Goal: Information Seeking & Learning: Learn about a topic

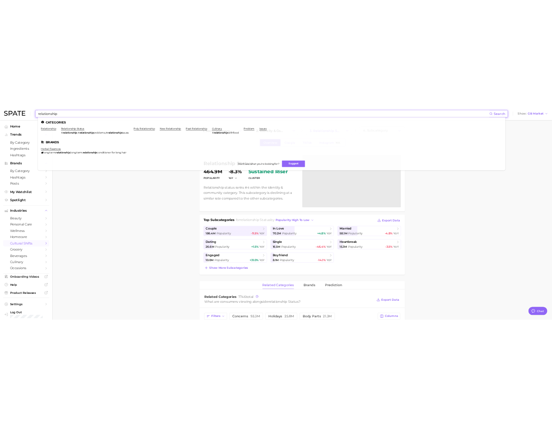
scroll to position [1201, 0]
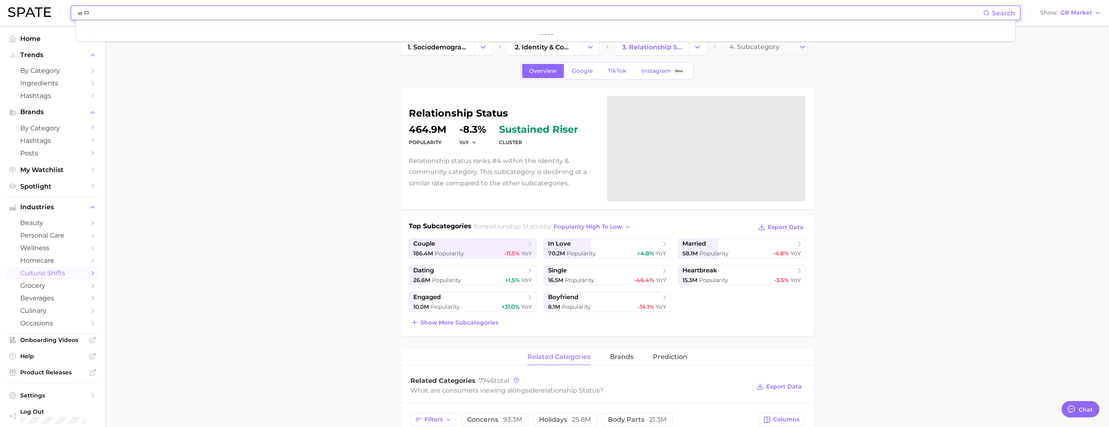
type input "ㅠ"
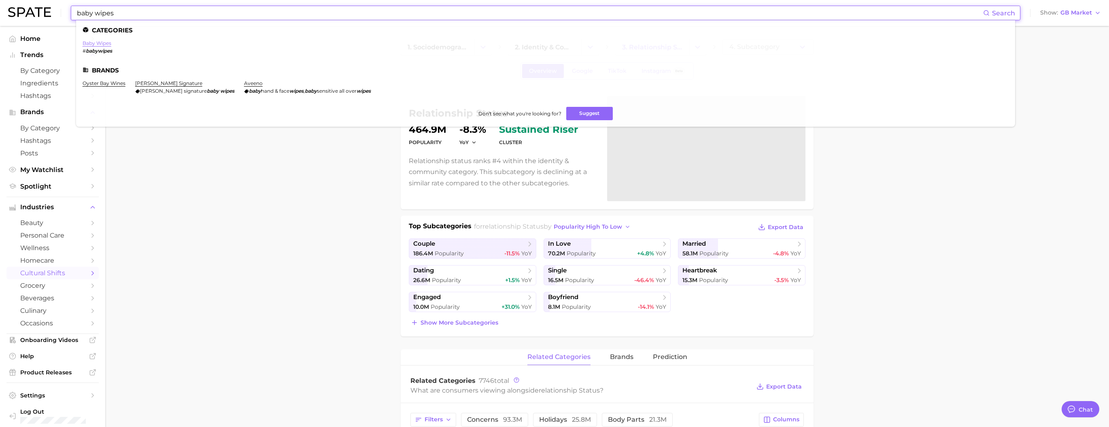
type input "baby wipes"
click at [111, 45] on link "baby wipes" at bounding box center [97, 43] width 29 height 6
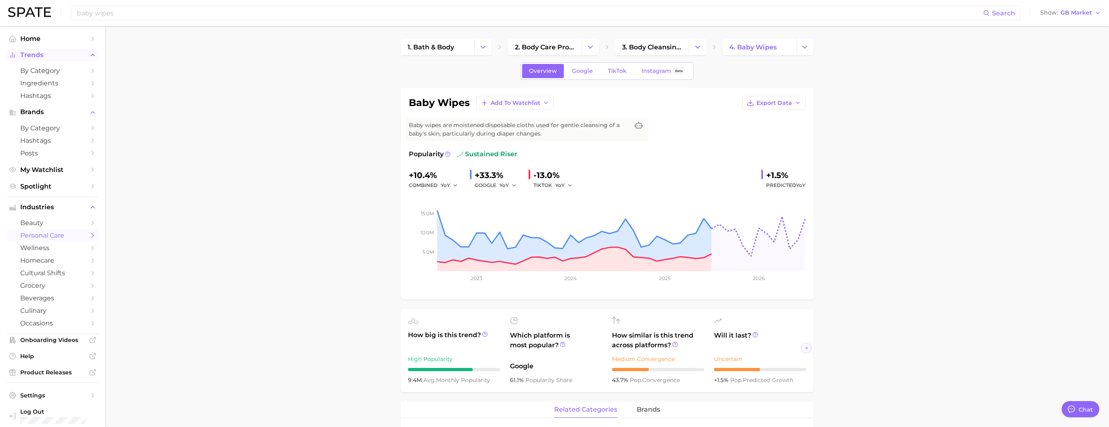
type textarea "x"
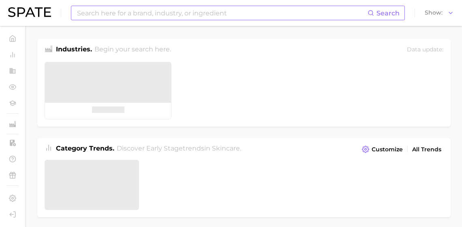
click at [190, 17] on input at bounding box center [221, 13] width 291 height 14
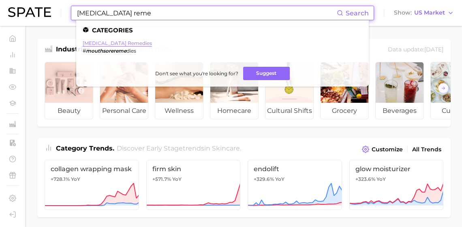
type input "[MEDICAL_DATA] reme"
click at [137, 43] on link "[MEDICAL_DATA] remedies" at bounding box center [117, 43] width 69 height 6
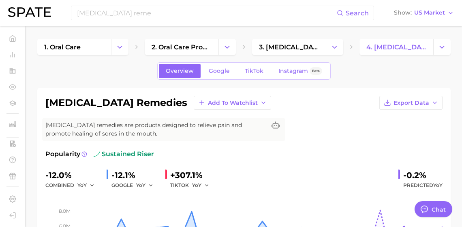
type textarea "x"
